Goal: Information Seeking & Learning: Learn about a topic

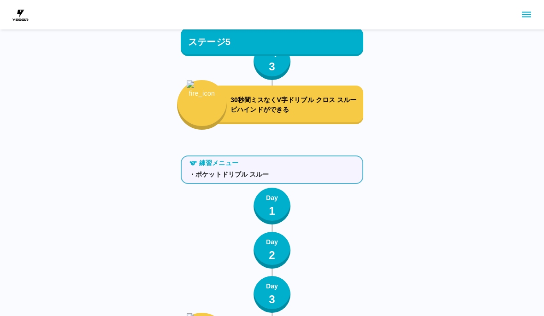
scroll to position [4793, 0]
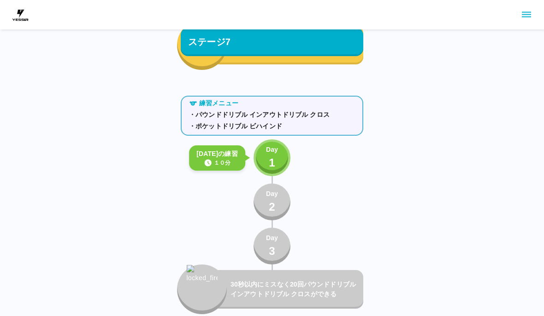
click at [273, 169] on p "1" at bounding box center [272, 163] width 6 height 17
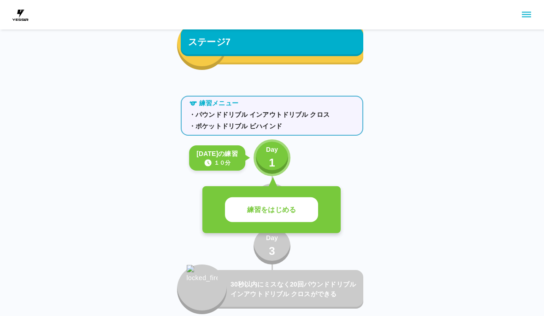
click at [304, 208] on button "練習をはじめる" at bounding box center [271, 210] width 93 height 25
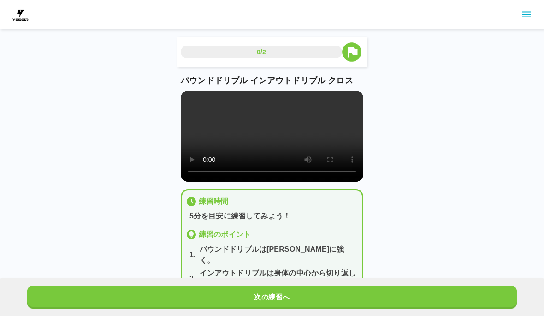
click at [264, 138] on video at bounding box center [272, 136] width 182 height 91
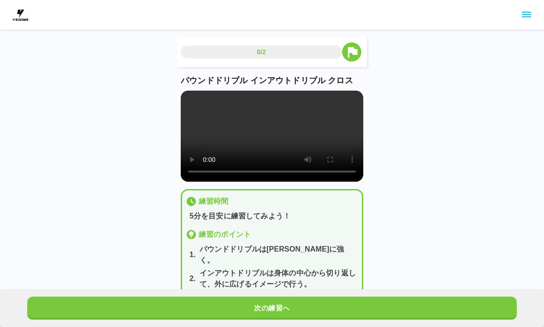
click at [190, 102] on video at bounding box center [272, 136] width 182 height 91
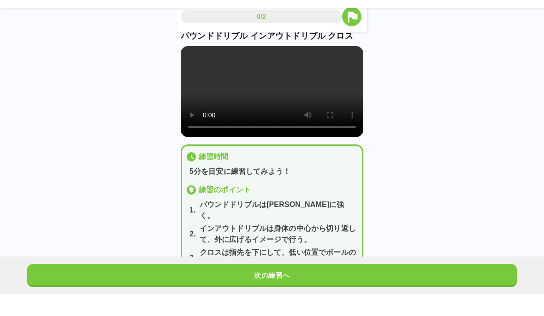
scroll to position [23, 0]
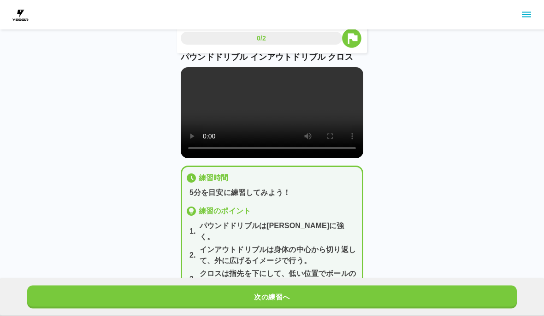
click at [414, 309] on button "次の練習へ" at bounding box center [271, 297] width 489 height 23
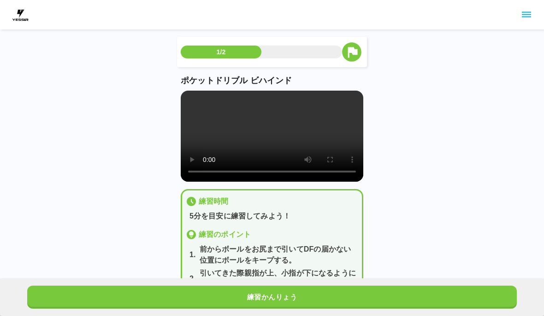
click at [271, 143] on video at bounding box center [272, 136] width 182 height 91
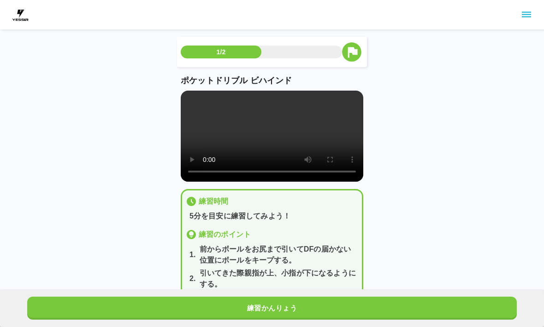
click at [184, 99] on video at bounding box center [272, 136] width 182 height 91
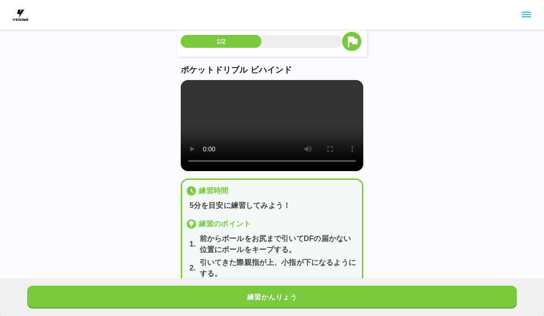
scroll to position [10, 0]
click at [346, 309] on button "練習かんりょう" at bounding box center [271, 297] width 489 height 23
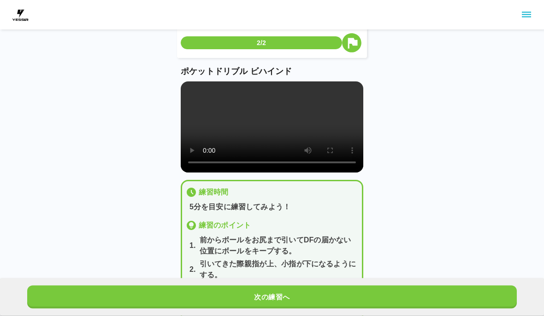
scroll to position [43, 0]
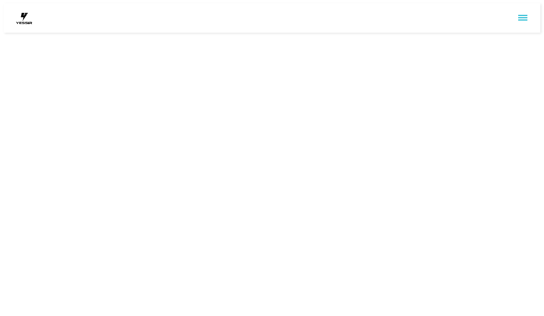
click at [523, 37] on html at bounding box center [272, 18] width 544 height 37
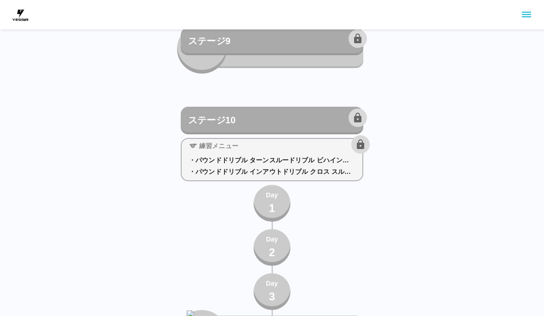
scroll to position [6089, 0]
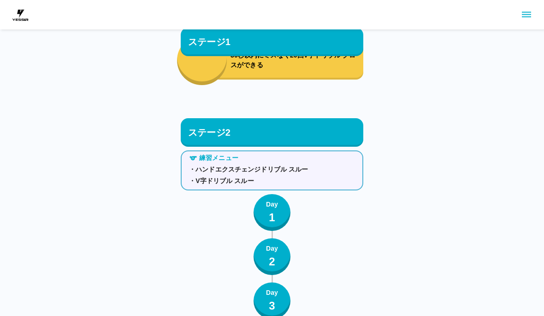
scroll to position [4781, 0]
